Goal: Information Seeking & Learning: Learn about a topic

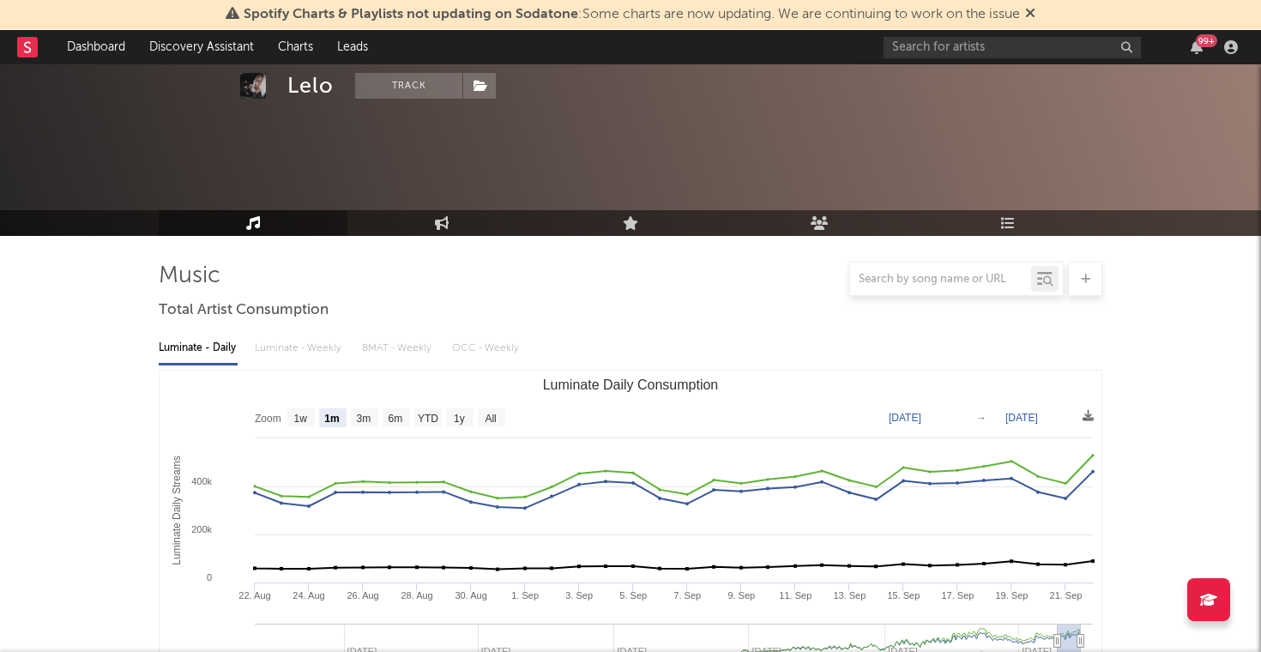
select select "1m"
select select "1w"
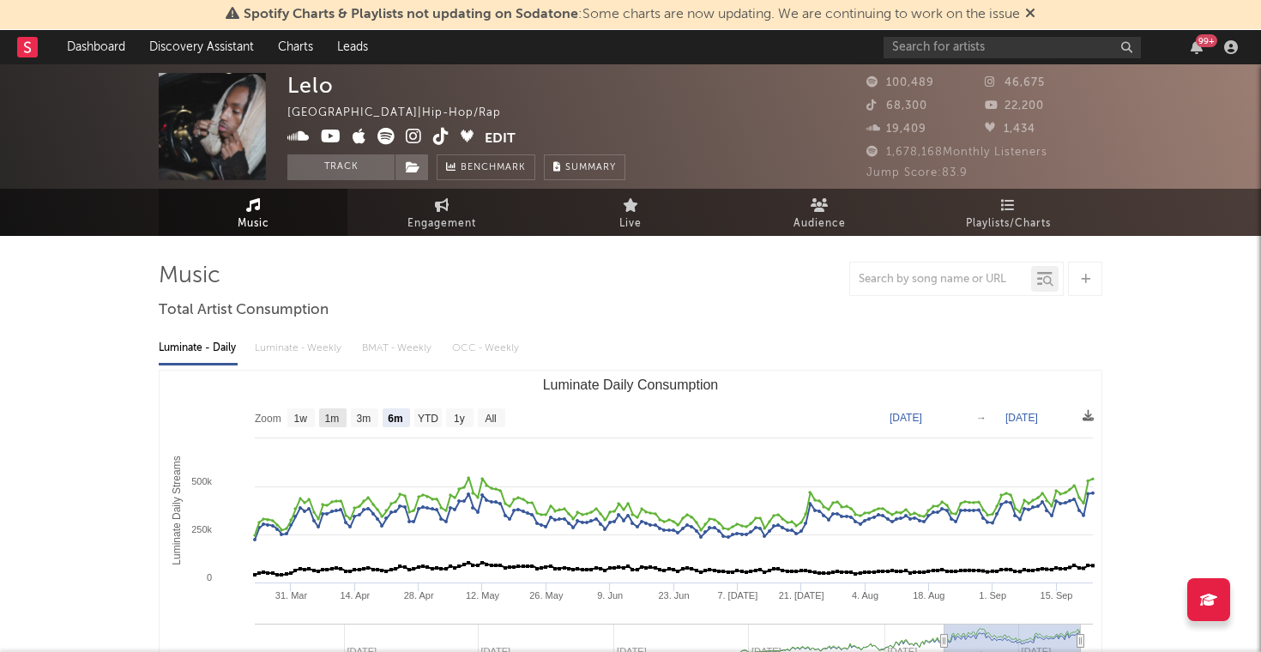
click at [322, 416] on rect "Luminate Daily Consumption" at bounding box center [332, 417] width 27 height 19
select select "1m"
type input "[DATE]"
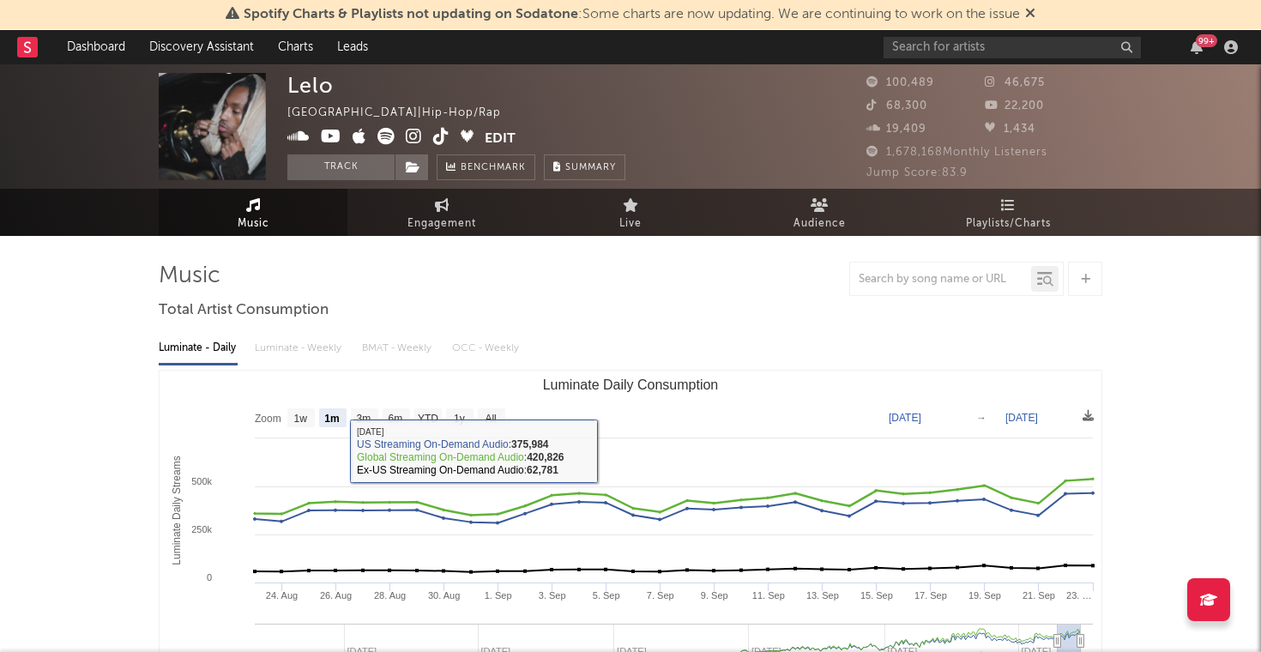
click at [305, 408] on rect "Luminate Daily Consumption" at bounding box center [300, 417] width 27 height 19
select select "1w"
type input "[DATE]"
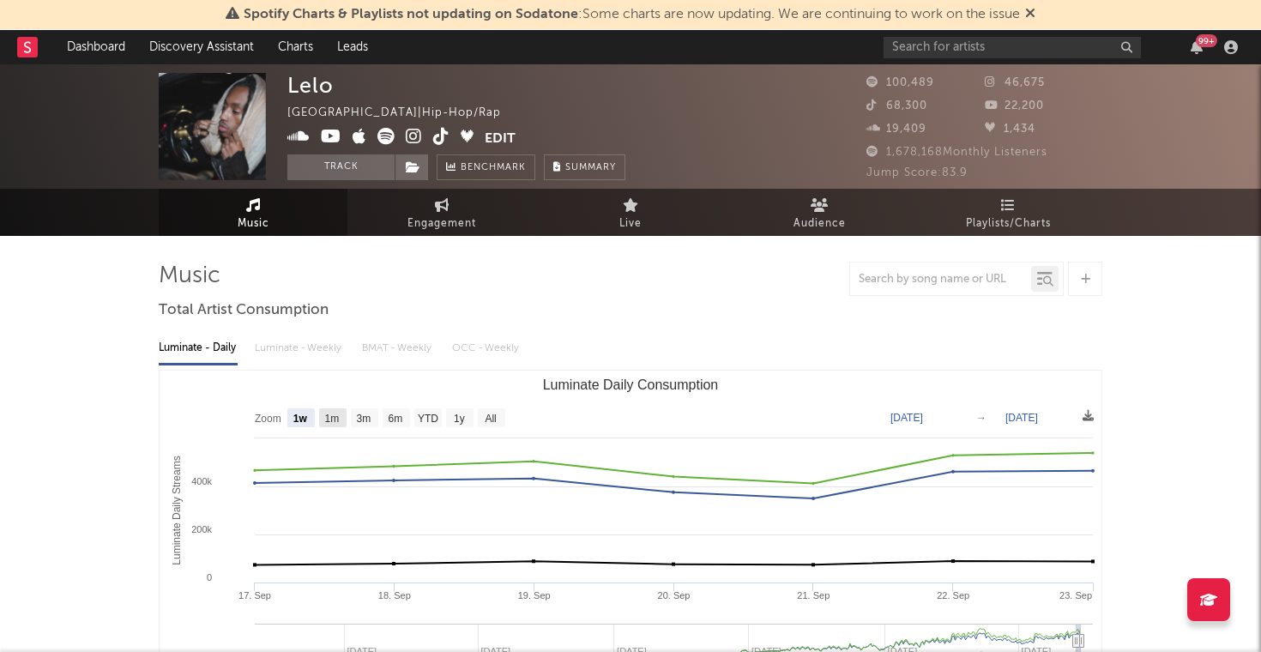
click at [331, 411] on rect "Luminate Daily Consumption" at bounding box center [332, 417] width 27 height 19
select select "1m"
type input "[DATE]"
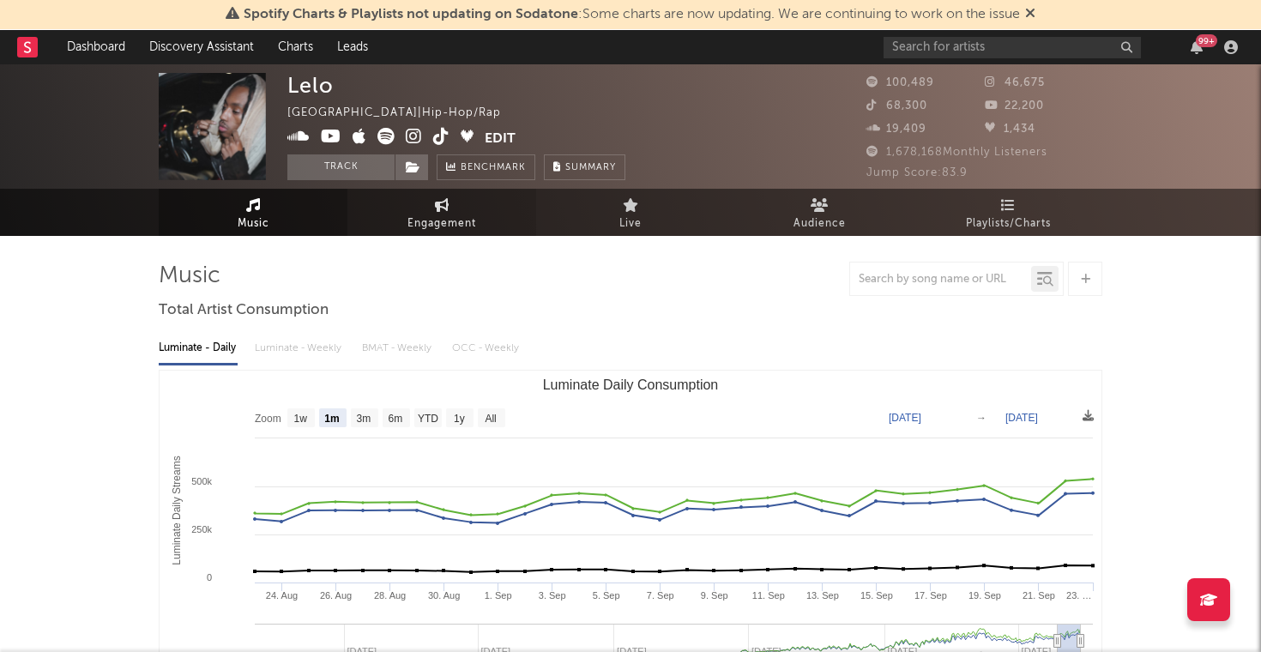
click at [416, 208] on link "Engagement" at bounding box center [441, 212] width 189 height 47
select select "1w"
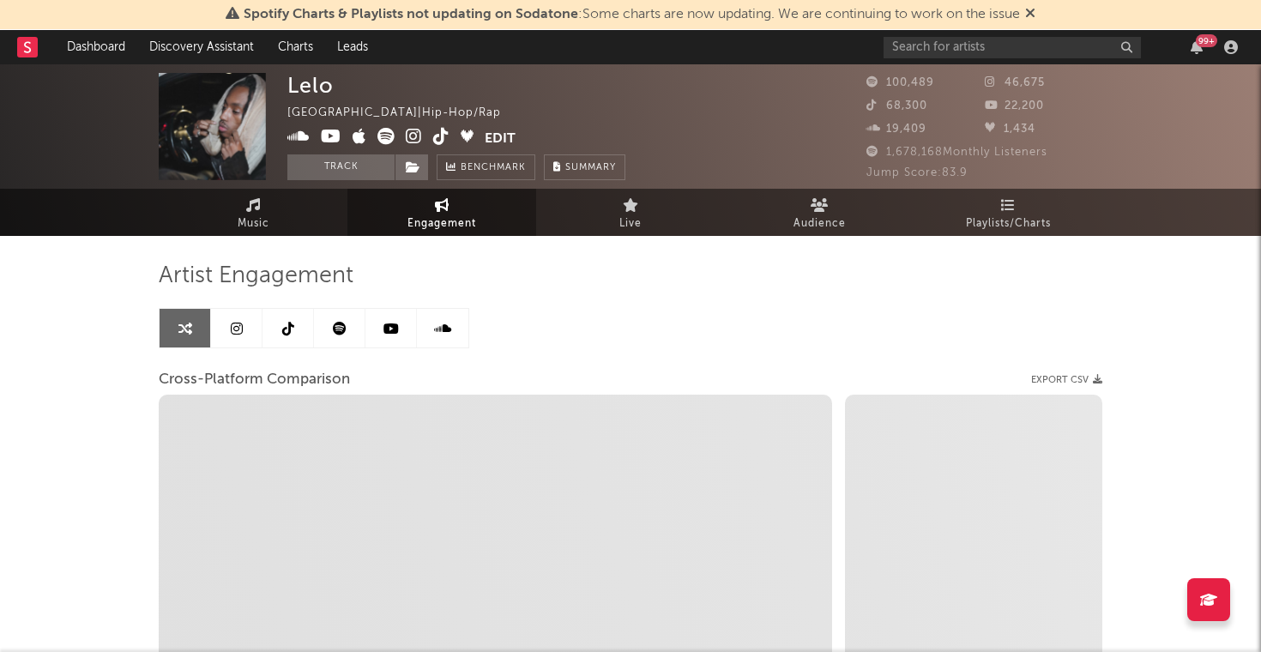
select select "1m"
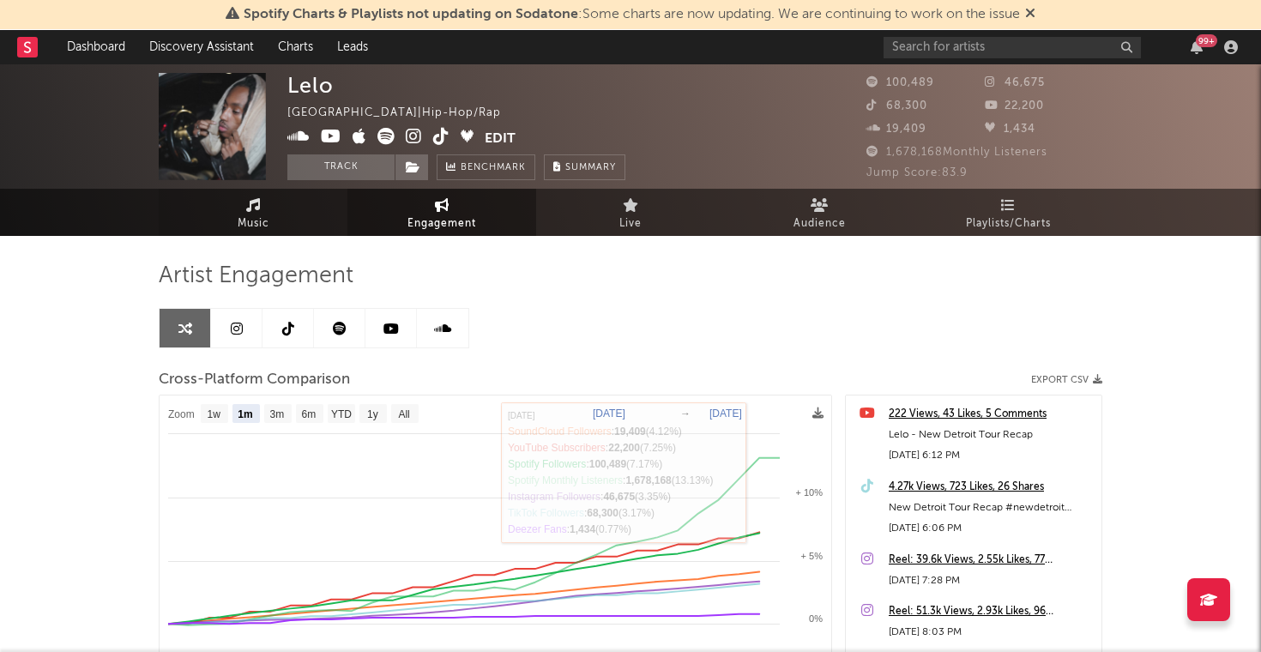
click at [289, 214] on link "Music" at bounding box center [253, 212] width 189 height 47
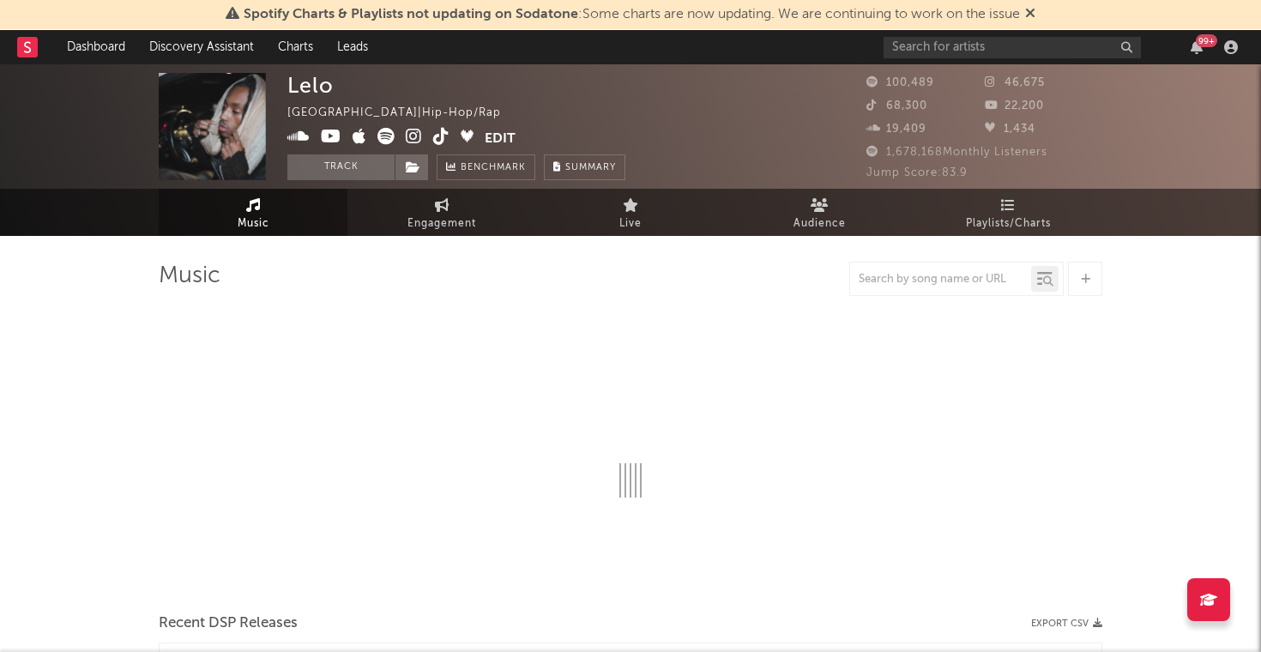
select select "6m"
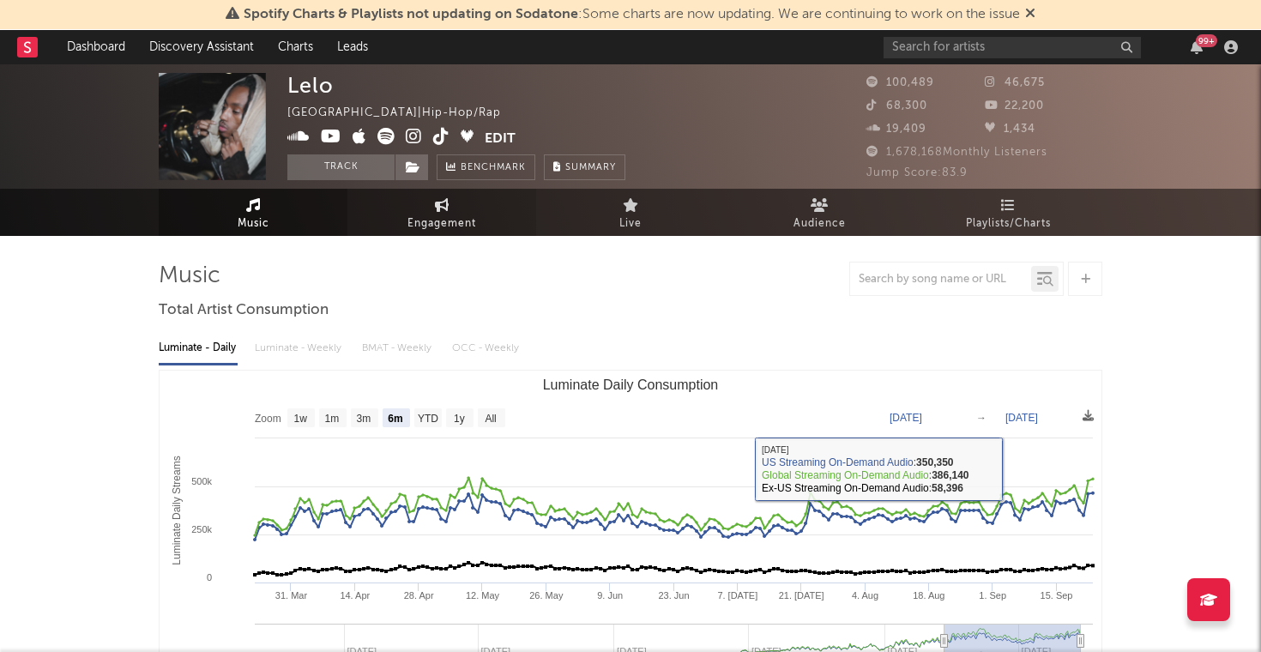
click at [456, 210] on link "Engagement" at bounding box center [441, 212] width 189 height 47
select select "1w"
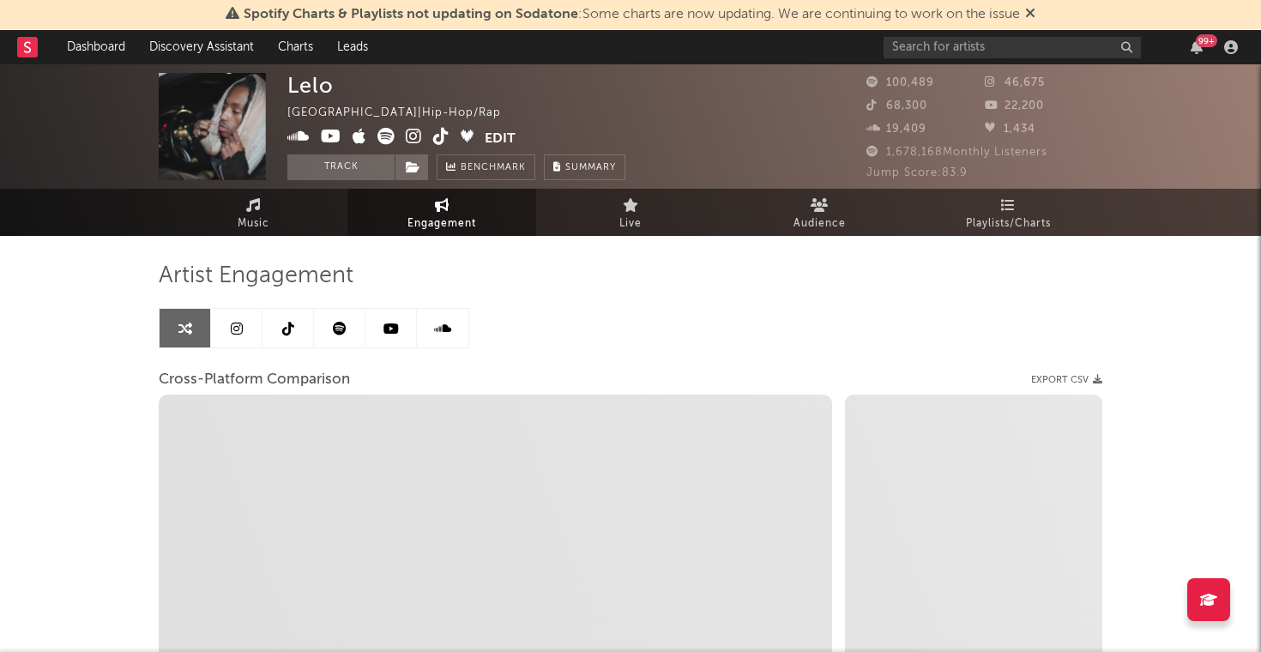
select select "1m"
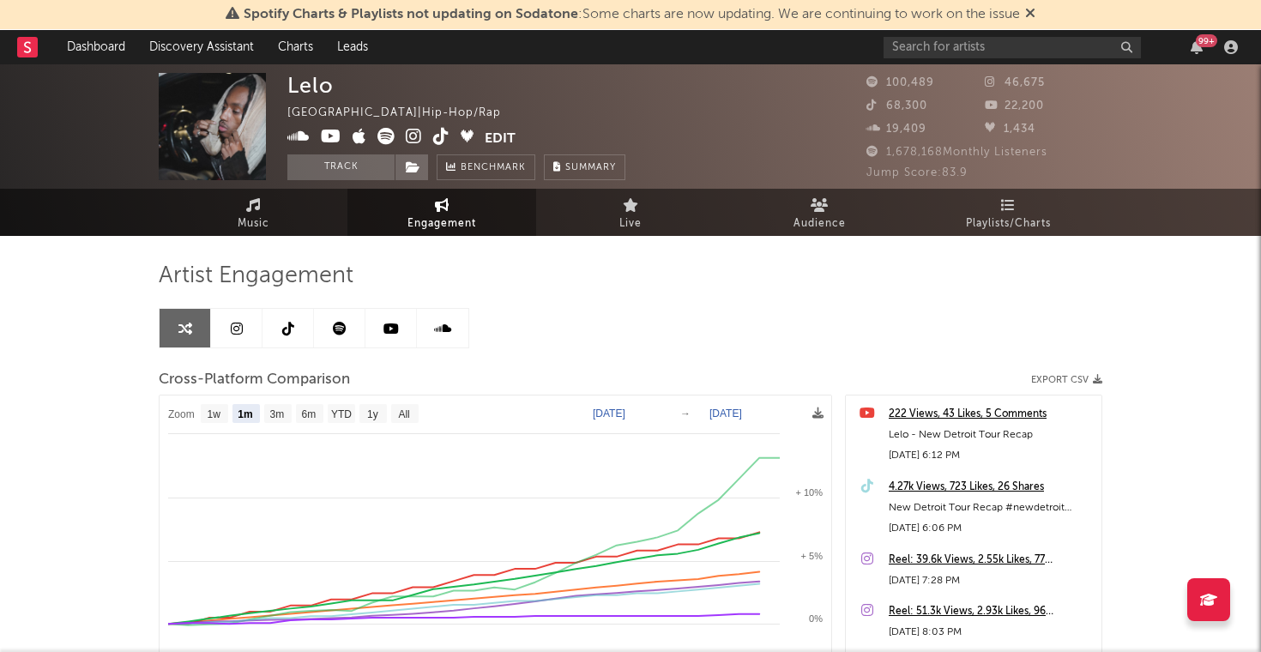
click at [248, 330] on link at bounding box center [236, 328] width 51 height 39
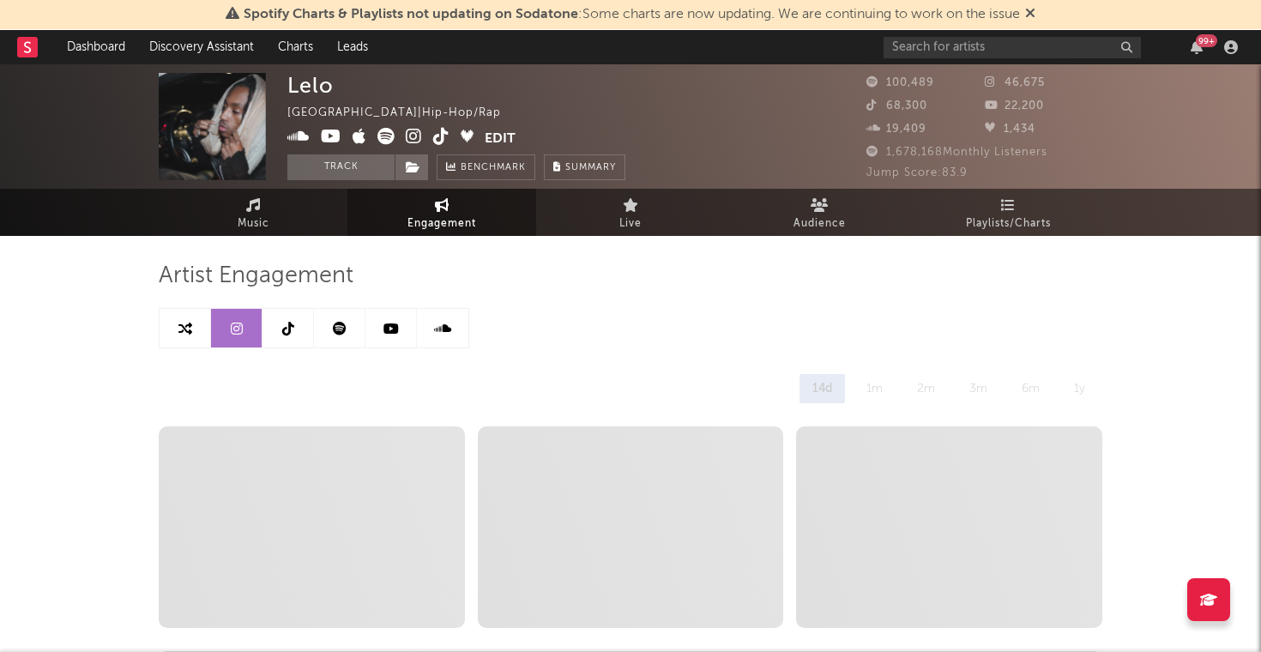
select select "6m"
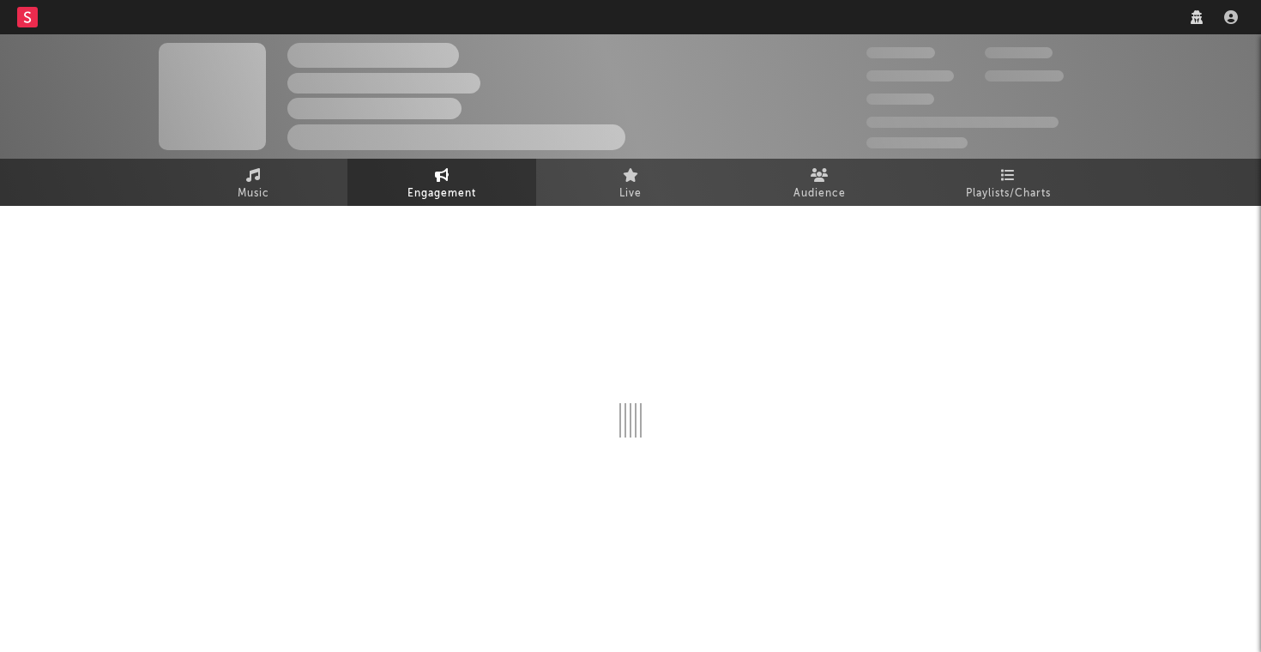
select select "6m"
